Goal: Information Seeking & Learning: Learn about a topic

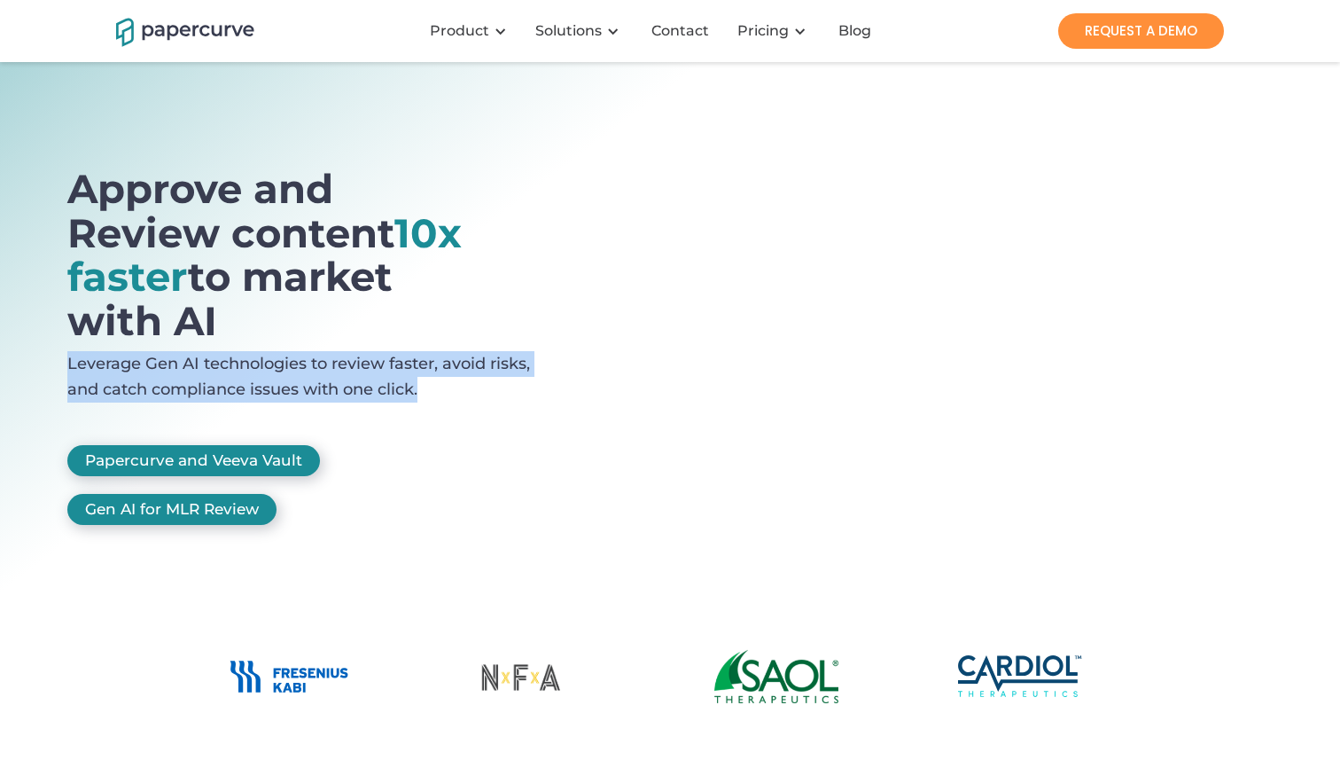
drag, startPoint x: 66, startPoint y: 355, endPoint x: 438, endPoint y: 400, distance: 375.0
click at [439, 400] on section "Approve and Review content 10x faster to market with AI Leverage Gen AI technol…" at bounding box center [670, 337] width 1340 height 550
copy p "Leverage Gen AI technologies to review faster, avoid risks, and catch complianc…"
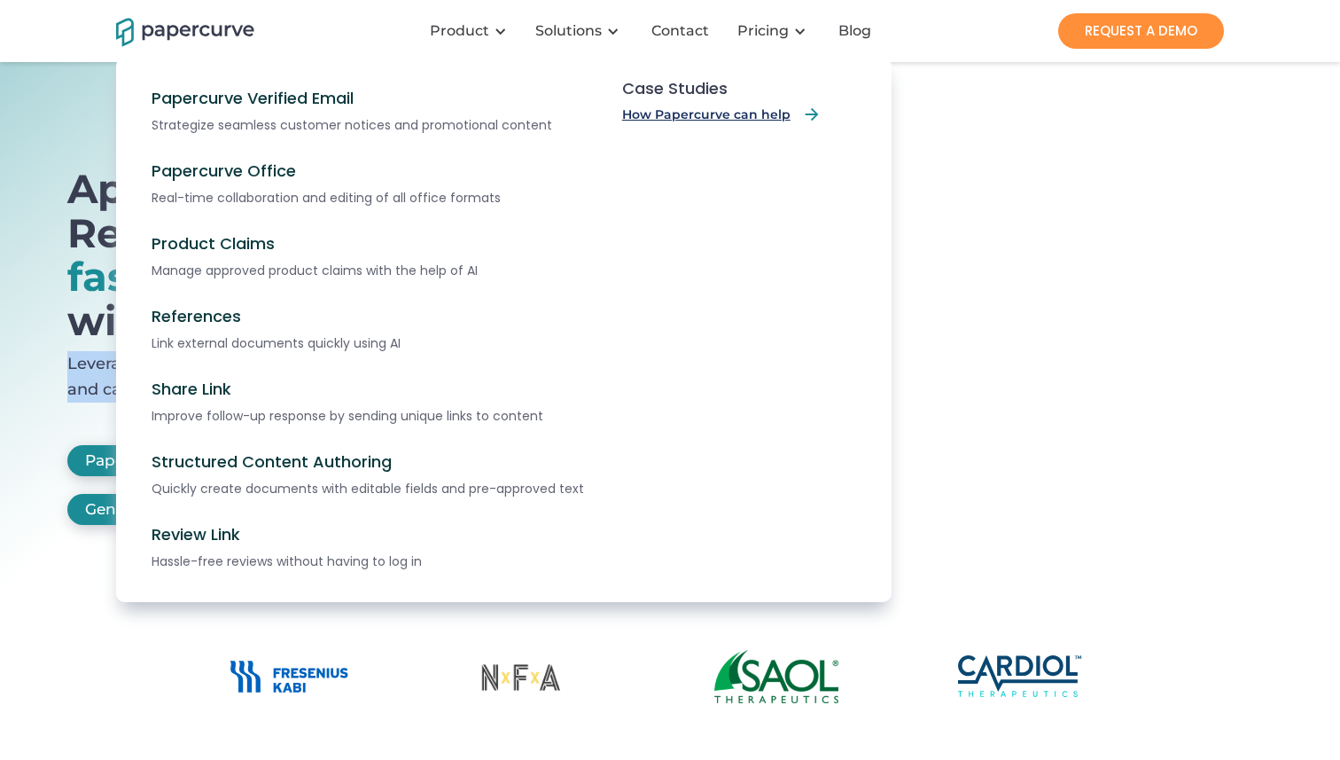
click at [675, 109] on link "How Papercurve can help" at bounding box center [721, 114] width 199 height 19
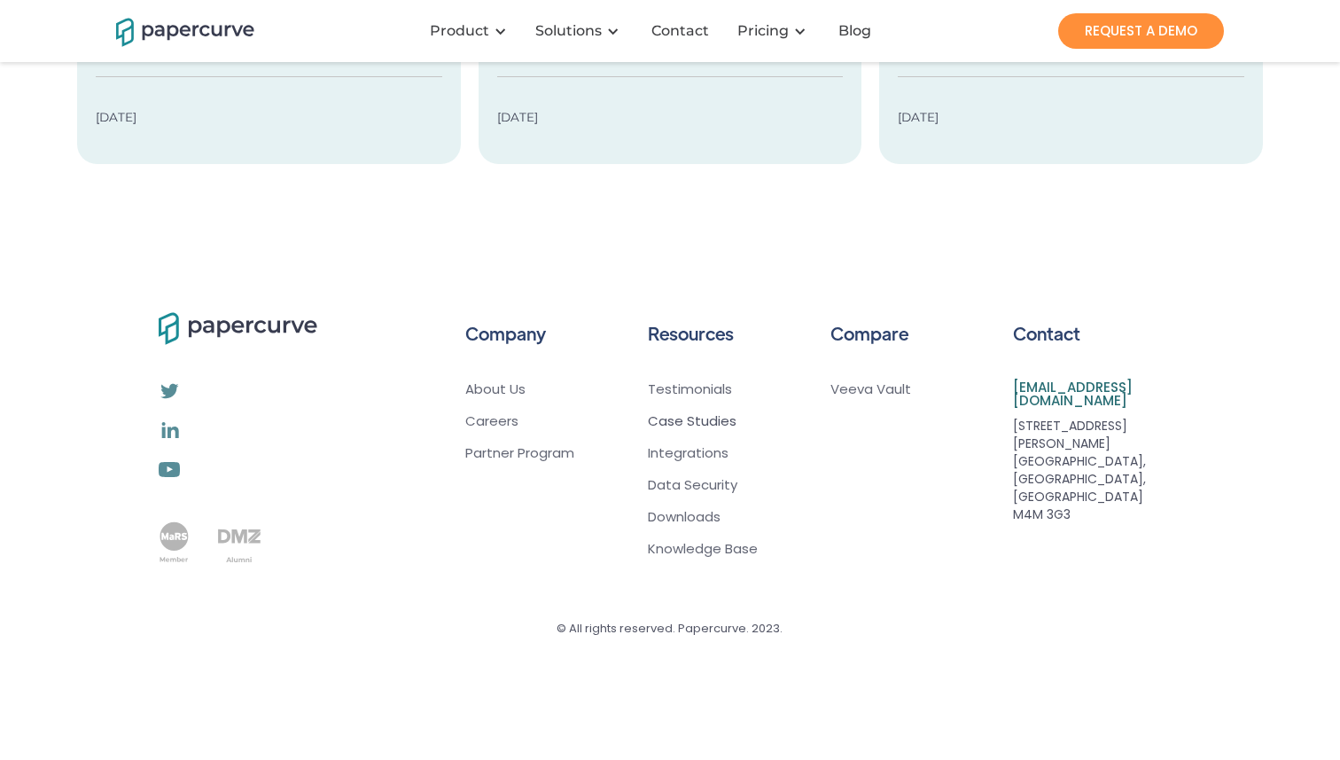
scroll to position [552, 0]
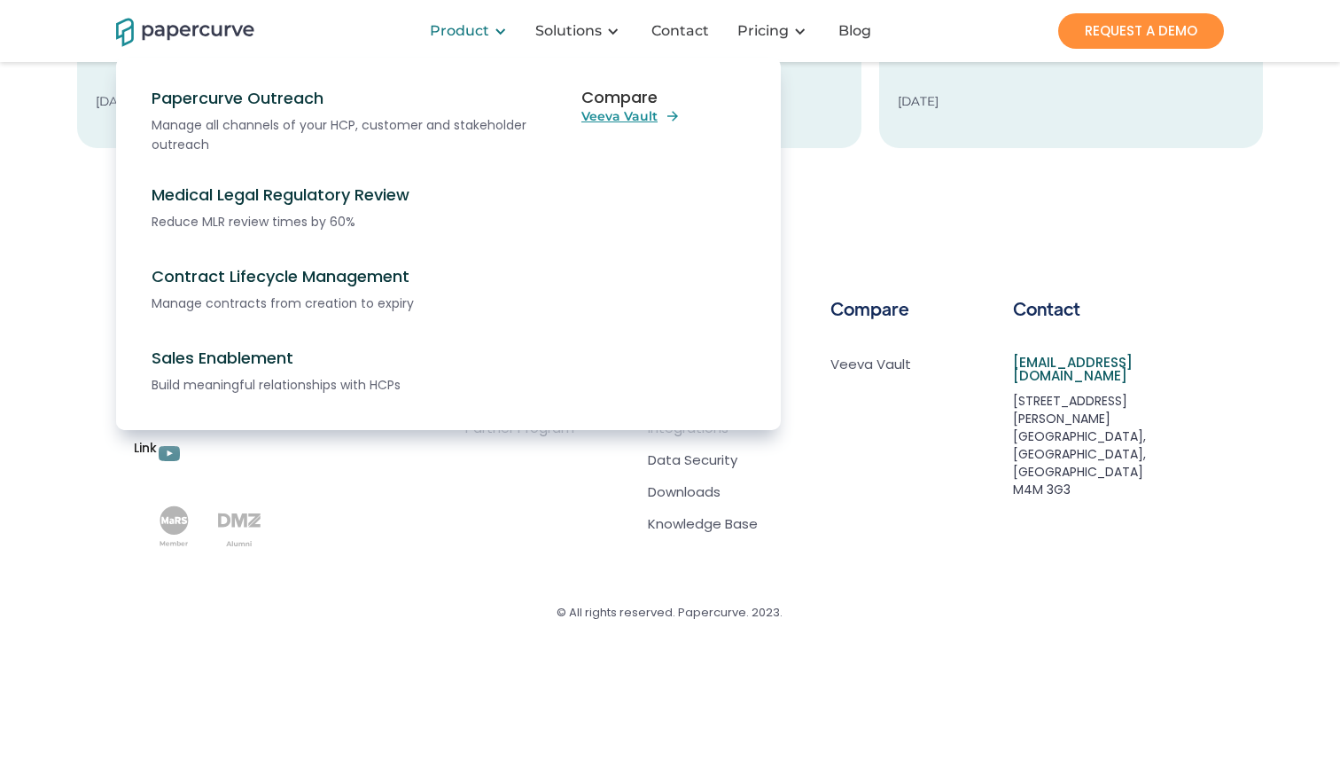
click at [456, 19] on div "Product" at bounding box center [471, 30] width 105 height 53
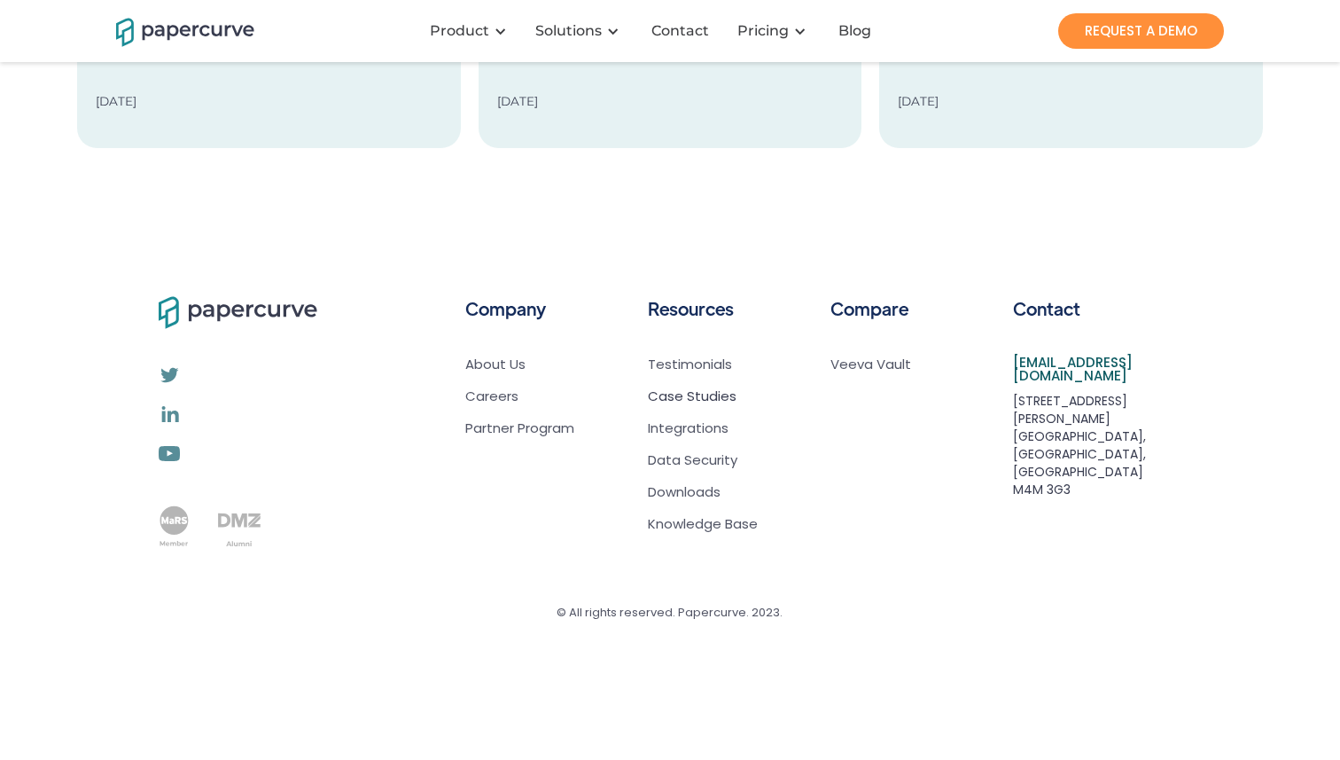
click at [196, 32] on img "home" at bounding box center [185, 30] width 138 height 31
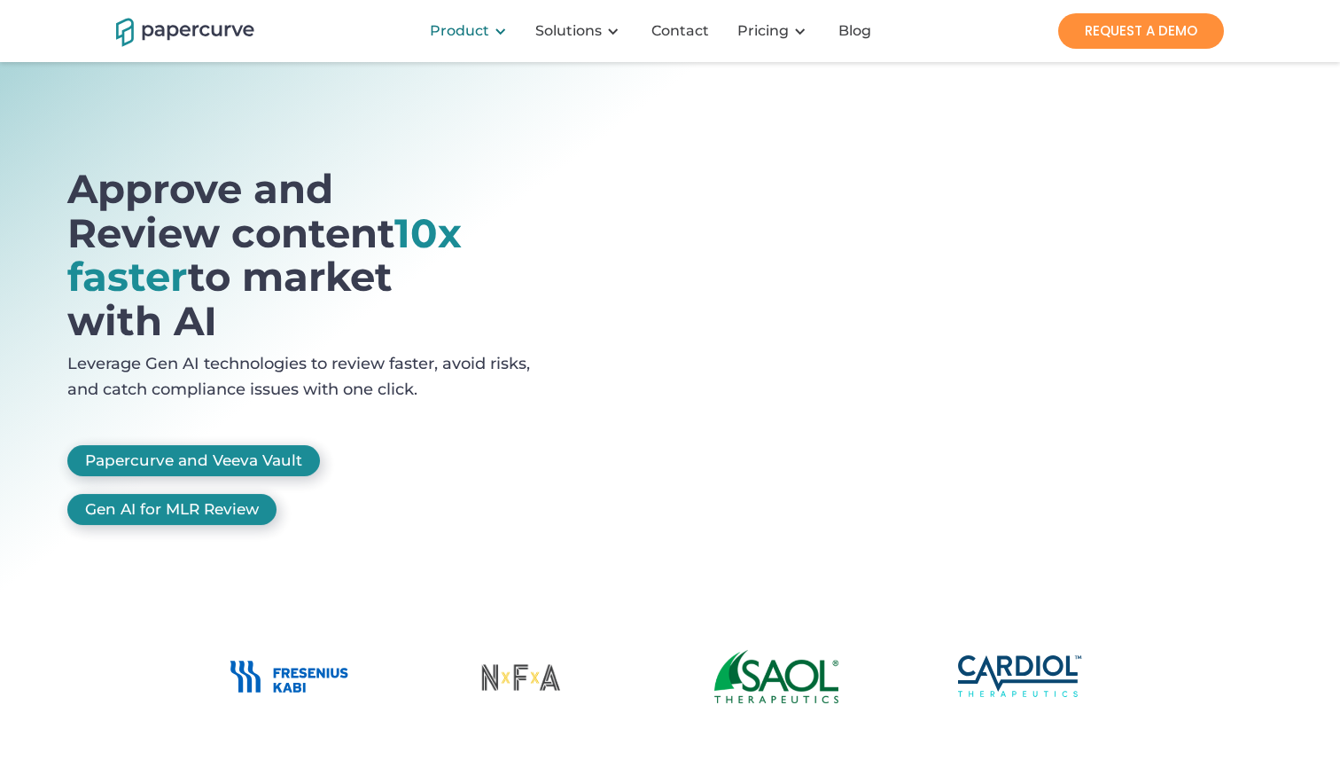
click at [455, 37] on div "Product" at bounding box center [459, 31] width 59 height 18
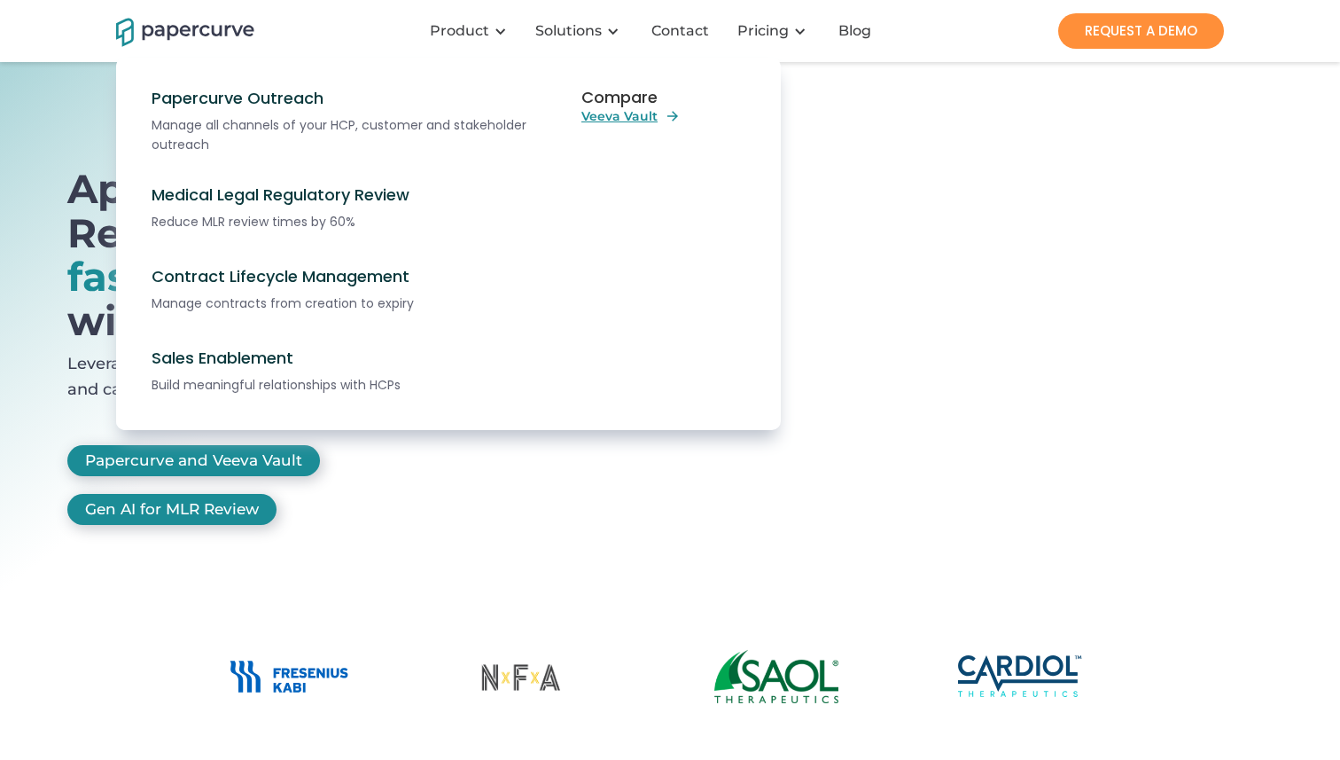
click at [440, 500] on div "Approve and Review content 10x faster to market with AI Leverage Gen AI technol…" at bounding box center [303, 355] width 472 height 376
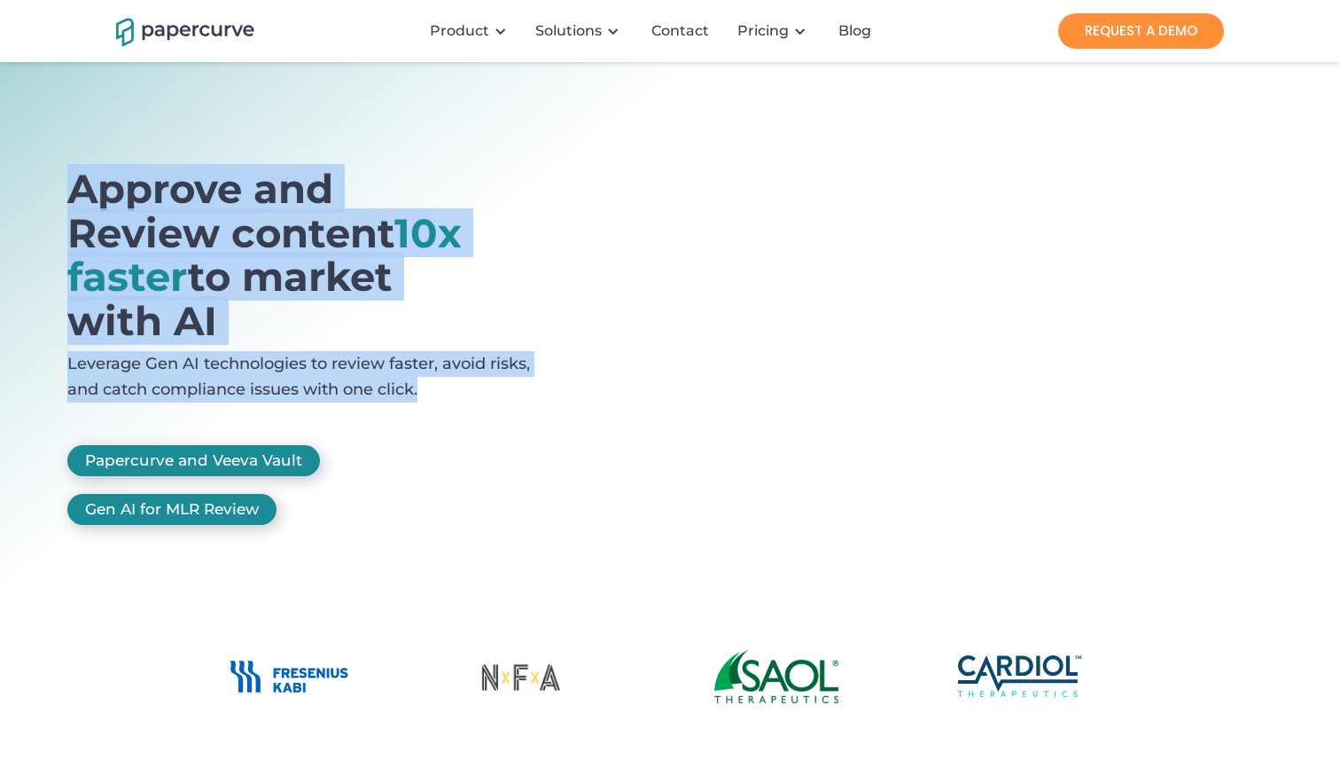
drag, startPoint x: 0, startPoint y: 94, endPoint x: 454, endPoint y: 419, distance: 558.3
click at [454, 419] on section "Approve and Review content 10x faster to market with AI Leverage Gen AI technol…" at bounding box center [670, 337] width 1340 height 550
copy div "Approve and Review content 10x faster to market with AI Leverage Gen AI technol…"
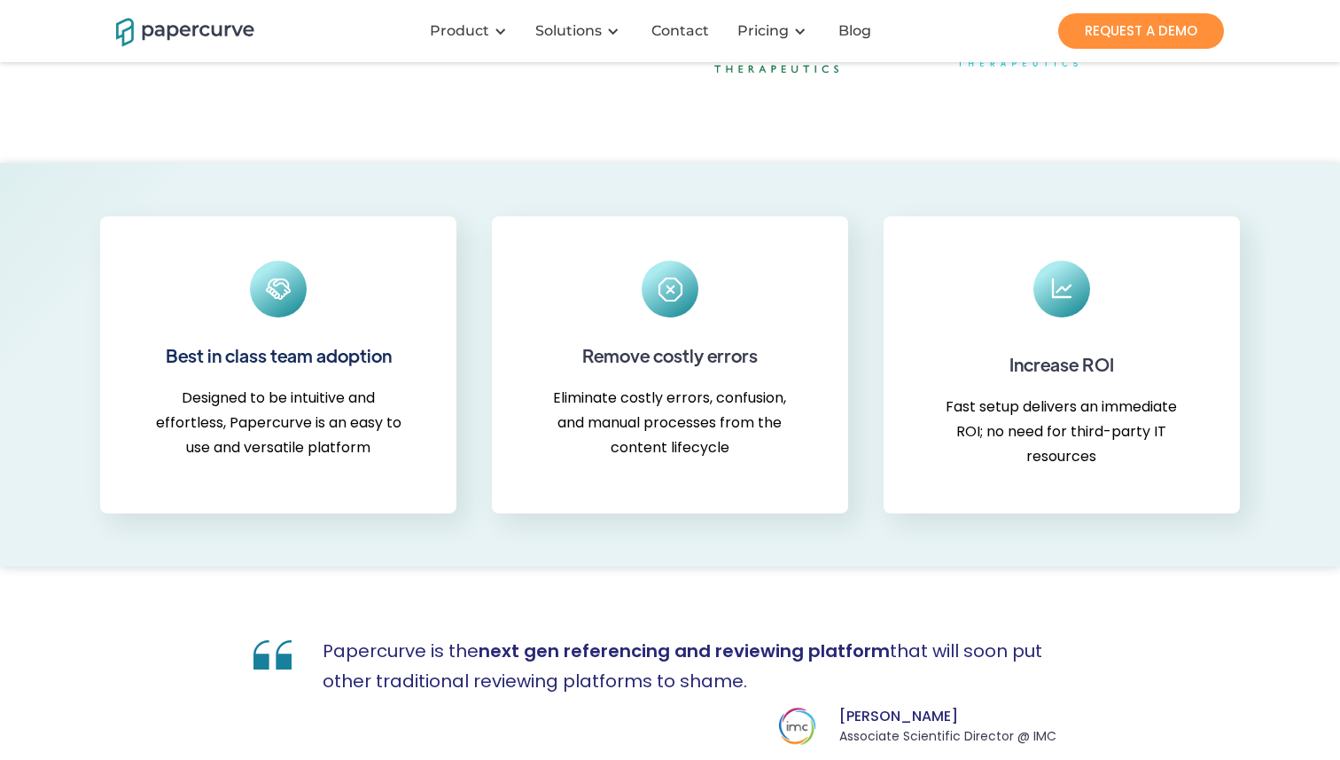
scroll to position [824, 0]
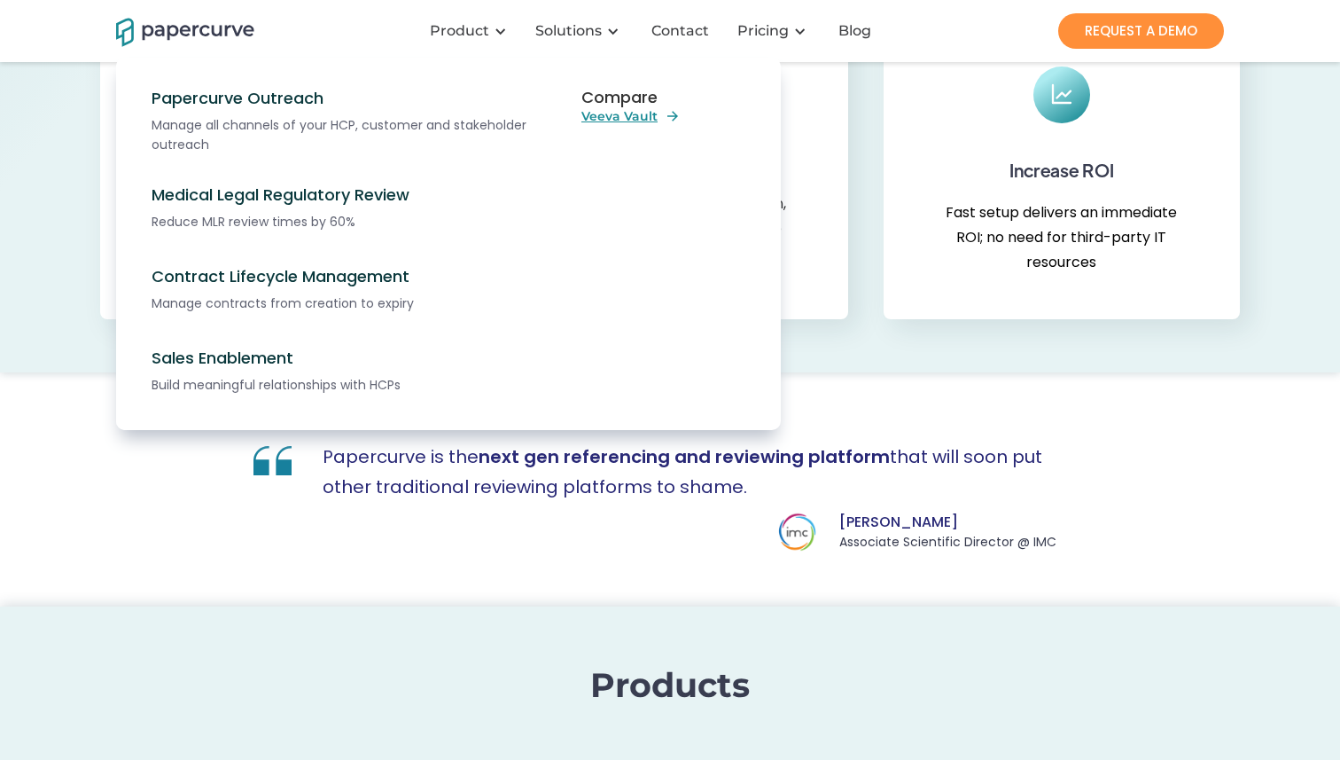
click at [629, 126] on div "Compare Veeva Vault" at bounding box center [680, 244] width 199 height 372
click at [629, 116] on link "Veeva Vault" at bounding box center [634, 116] width 107 height 16
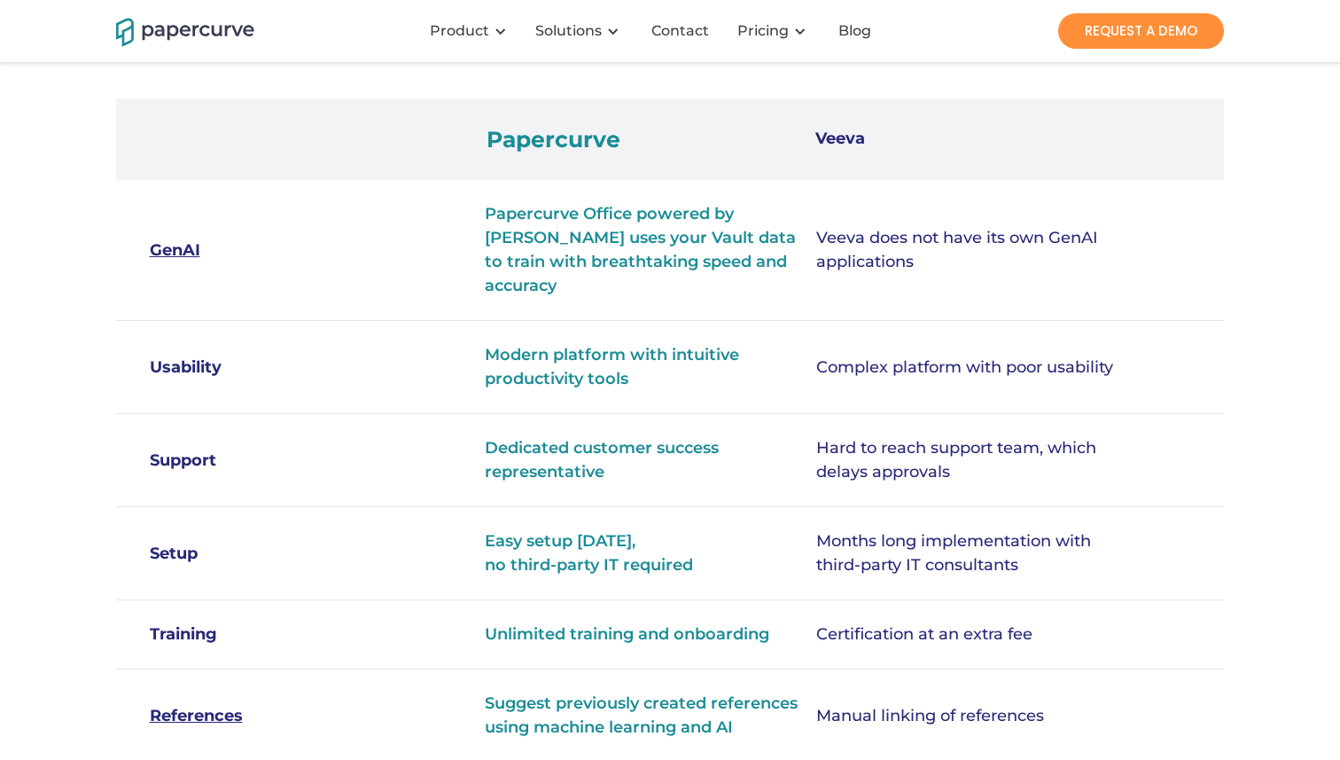
scroll to position [650, 0]
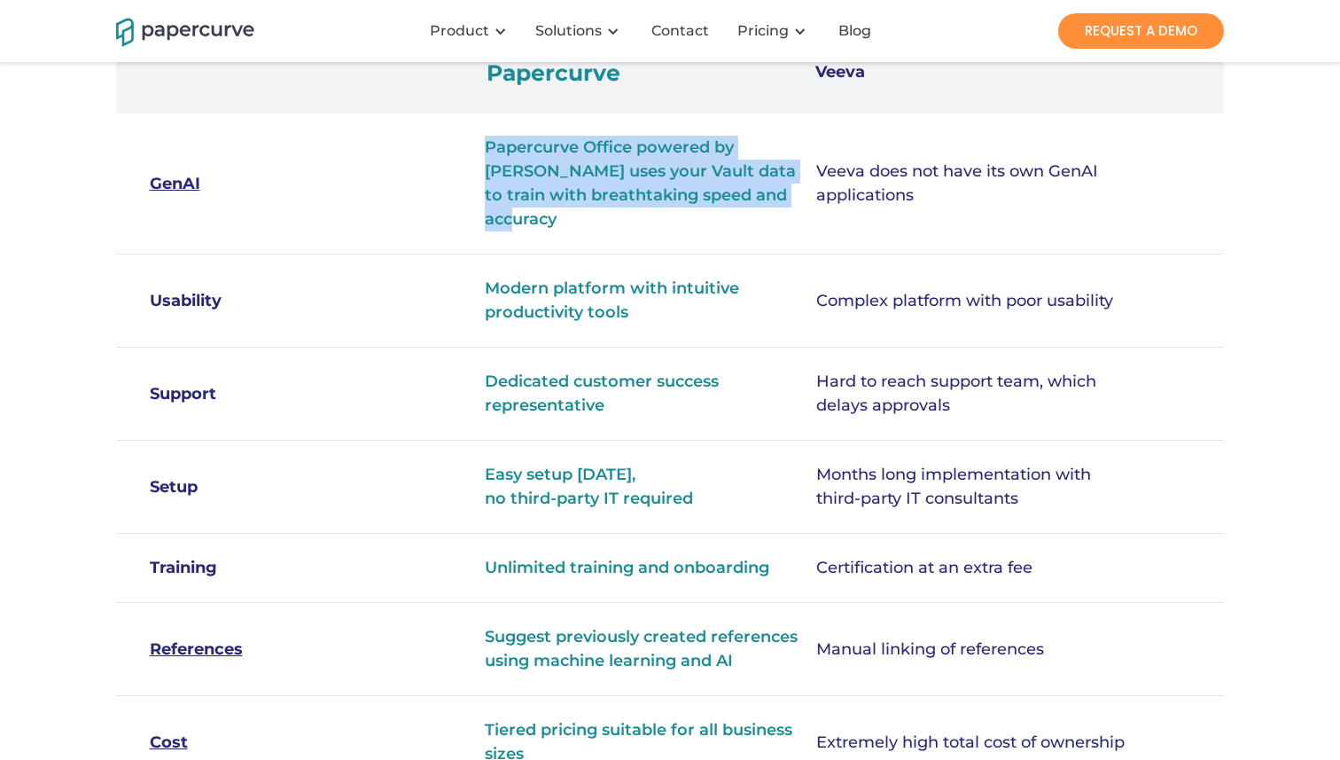
drag, startPoint x: 466, startPoint y: 144, endPoint x: 769, endPoint y: 196, distance: 307.4
click at [769, 196] on div "GenAI Papercurve Office powered by Paige AI uses your Vault data to train with …" at bounding box center [670, 183] width 1108 height 141
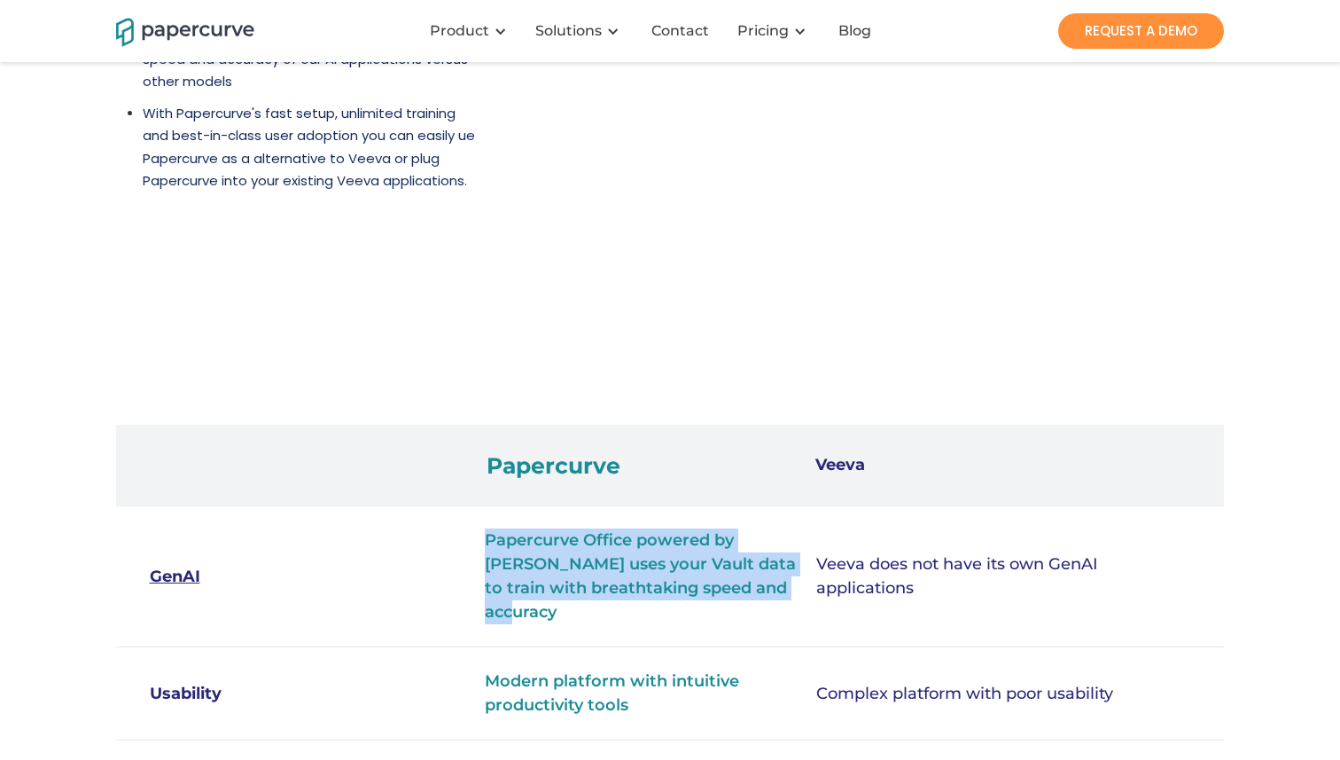
scroll to position [0, 0]
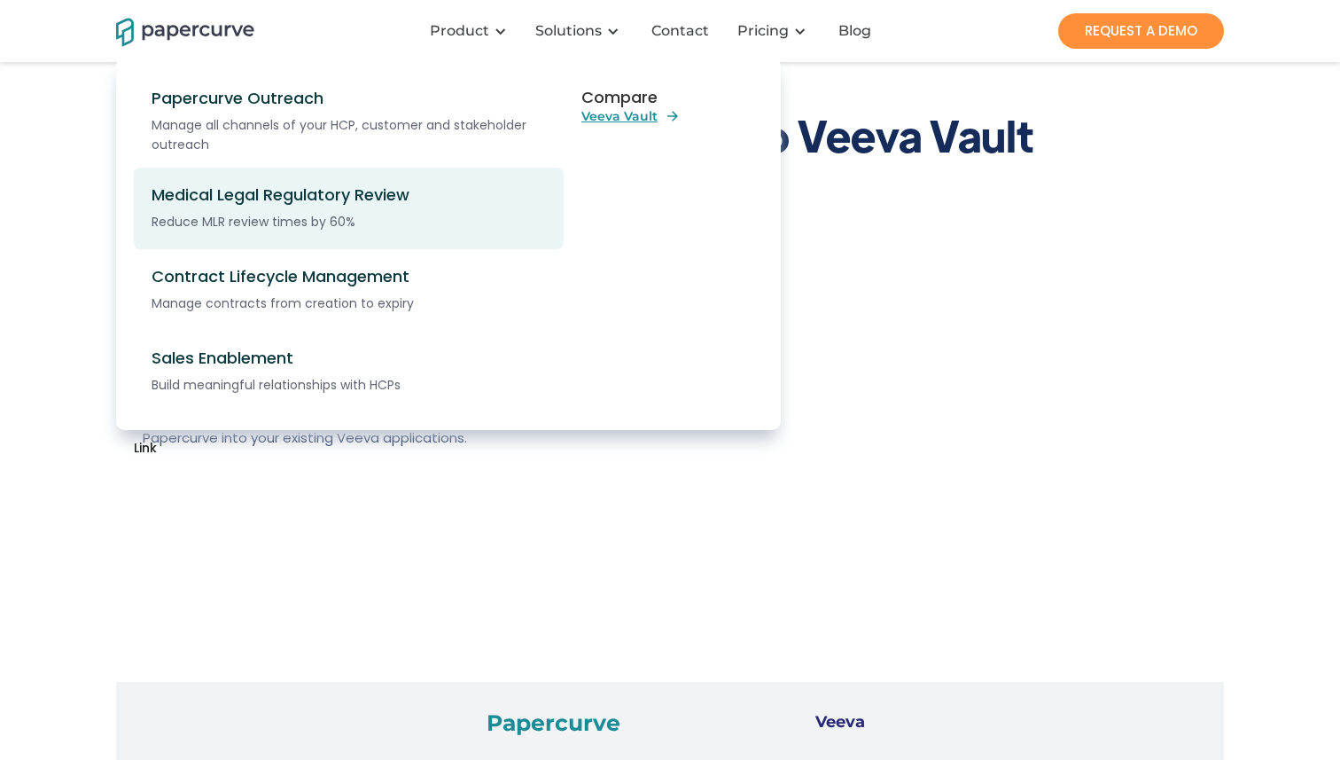
click at [275, 187] on div "Medical Legal Regulatory Review" at bounding box center [359, 194] width 414 height 19
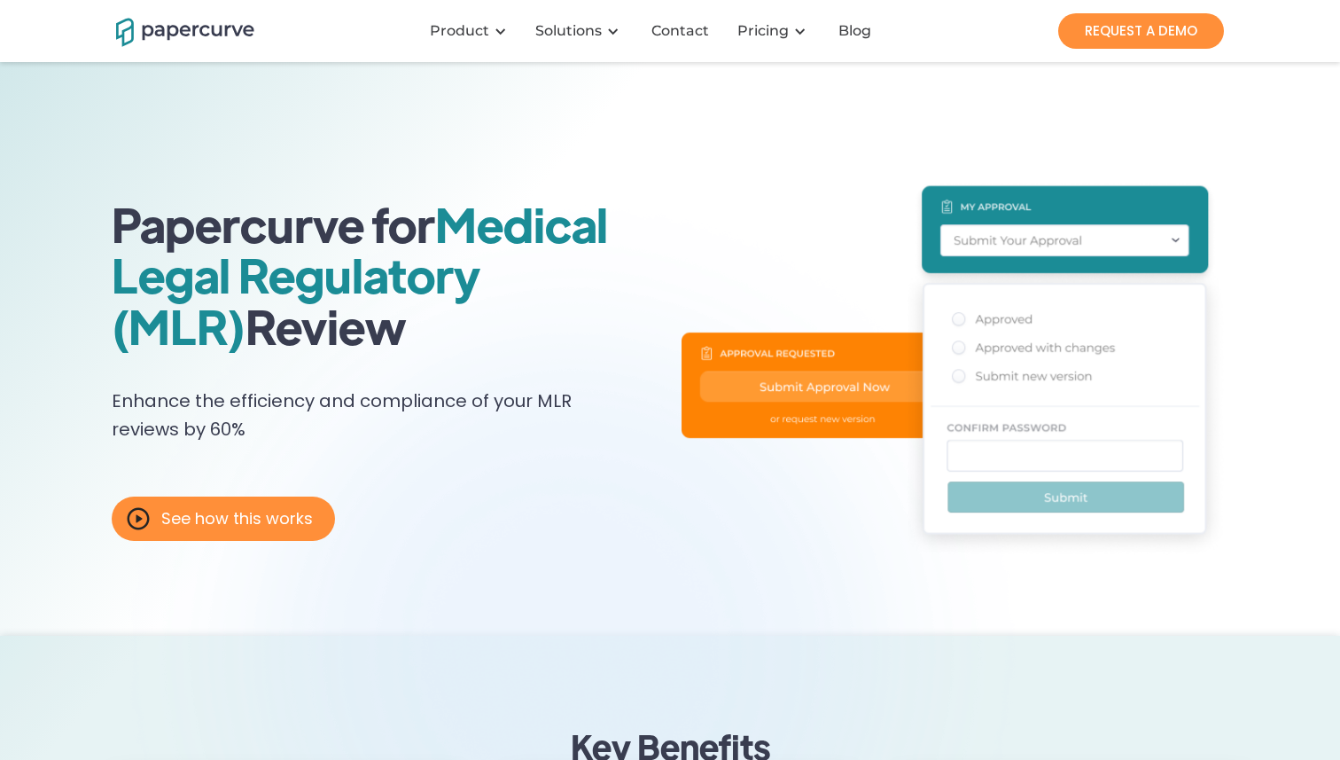
click at [182, 30] on img "home" at bounding box center [185, 30] width 138 height 31
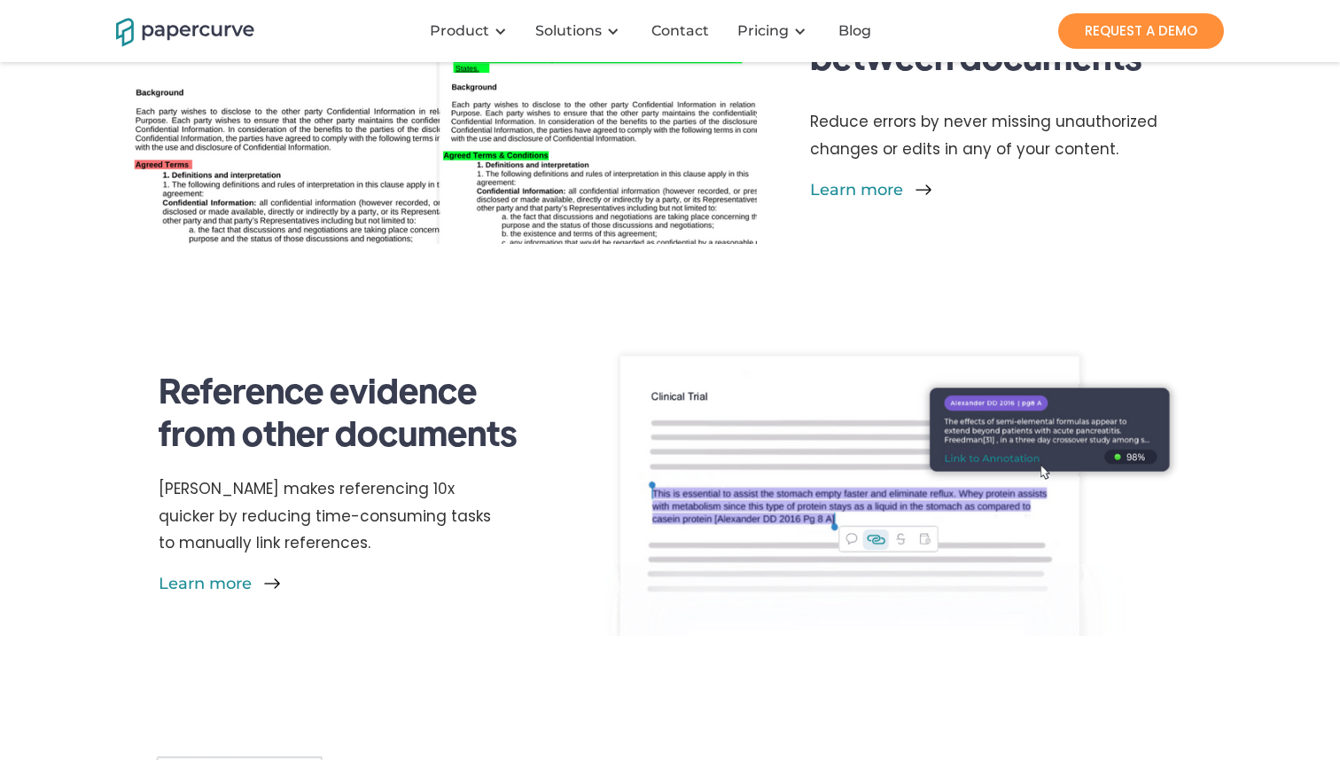
scroll to position [2219, 0]
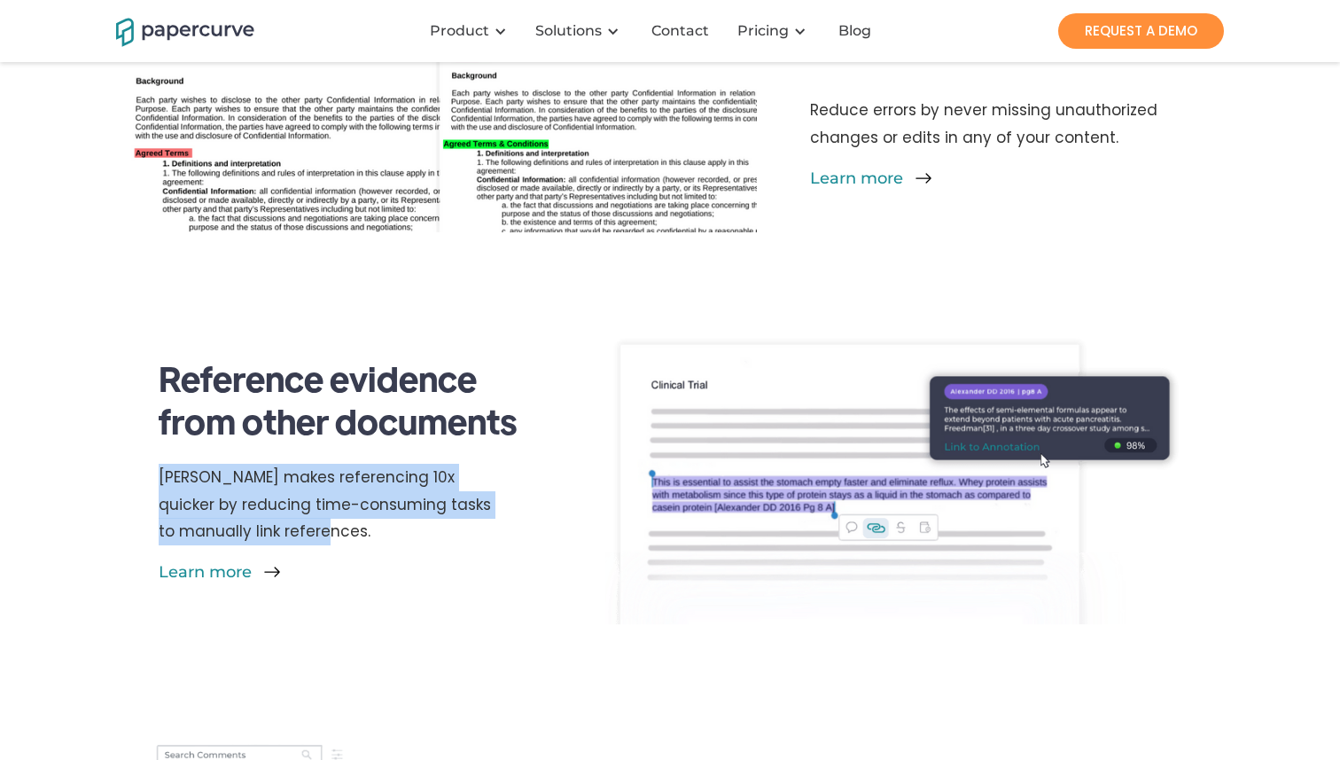
drag, startPoint x: 158, startPoint y: 478, endPoint x: 279, endPoint y: 533, distance: 133.3
click at [279, 533] on p "Paige AI makes referencing 10x quicker by reducing time-consuming tasks to manu…" at bounding box center [332, 509] width 347 height 90
copy strong "Paige AI makes referencing 10x quicker by reducing time-consuming tasks to manu…"
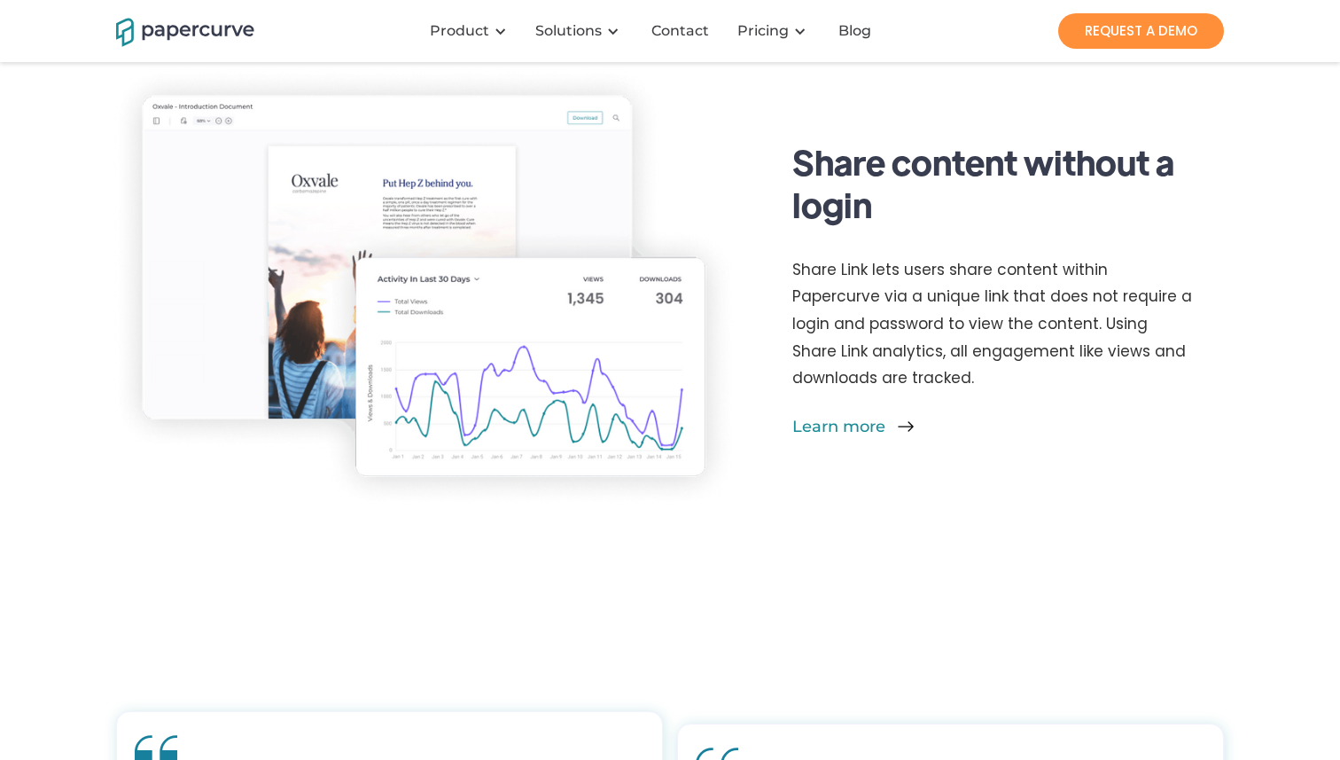
scroll to position [3733, 0]
